Goal: Download file/media

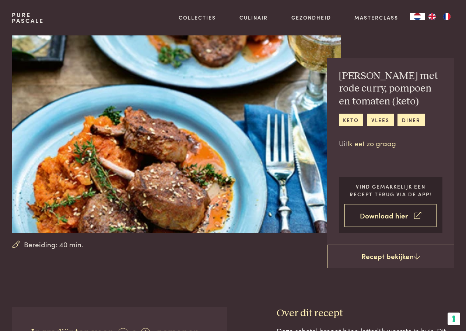
click at [388, 216] on link "Download hier" at bounding box center [391, 215] width 92 height 23
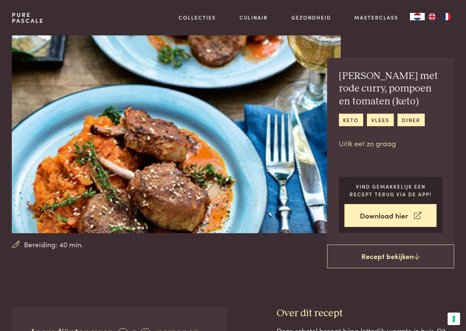
click at [365, 142] on link "Ik eet zo graag" at bounding box center [372, 143] width 49 height 10
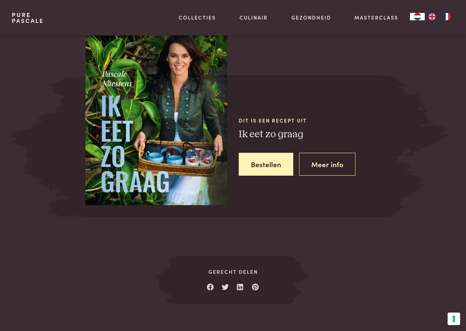
scroll to position [625, 0]
